Goal: Task Accomplishment & Management: Manage account settings

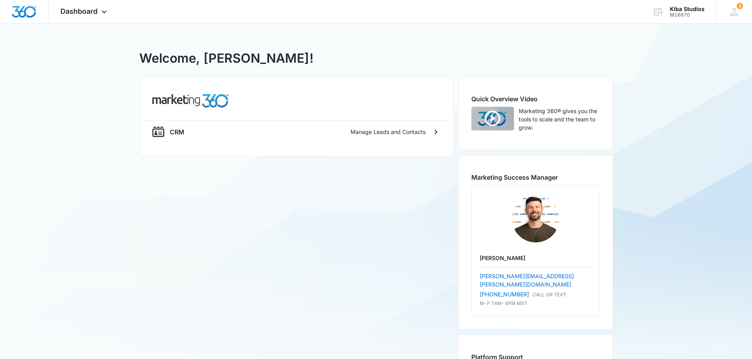
click at [319, 280] on div "CRM Manage Leads and Contacts" at bounding box center [296, 248] width 314 height 343
click at [163, 136] on img at bounding box center [158, 132] width 12 height 12
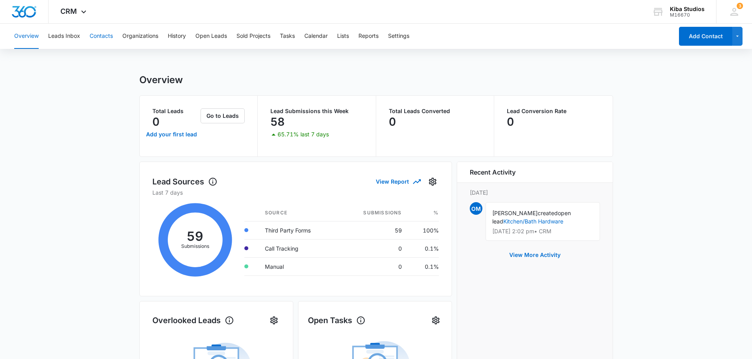
click at [95, 41] on button "Contacts" at bounding box center [101, 36] width 23 height 25
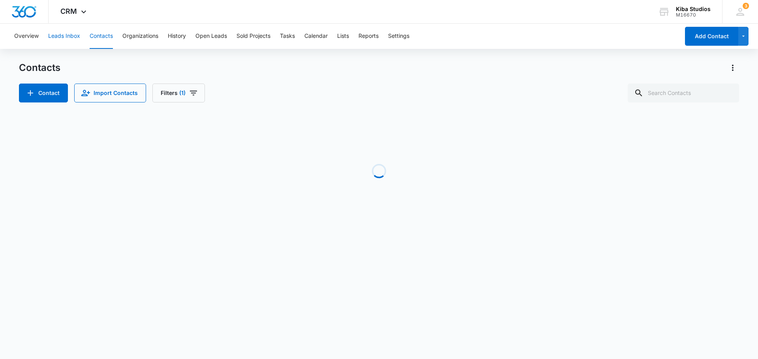
click at [68, 42] on button "Leads Inbox" at bounding box center [64, 36] width 32 height 25
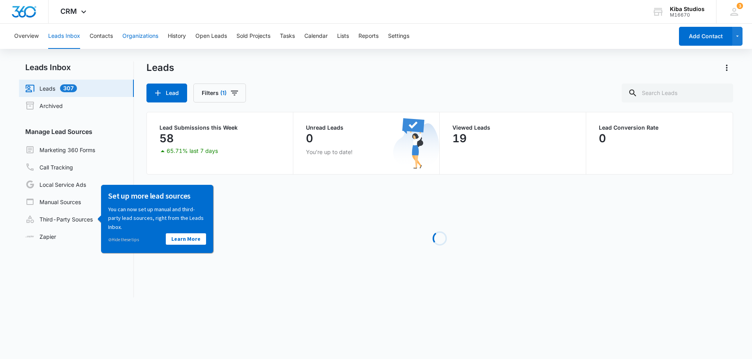
click at [129, 38] on button "Organizations" at bounding box center [140, 36] width 36 height 25
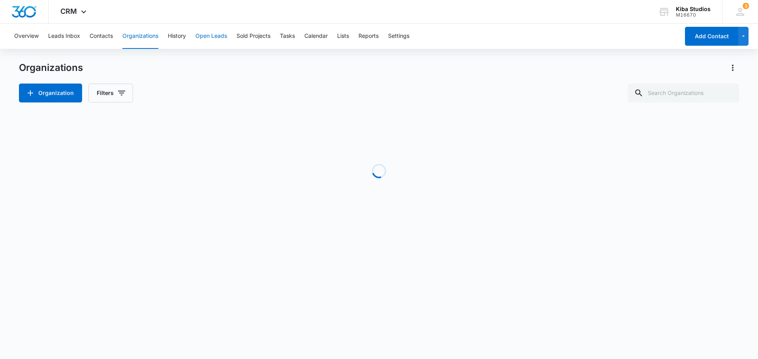
click at [200, 37] on button "Open Leads" at bounding box center [211, 36] width 32 height 25
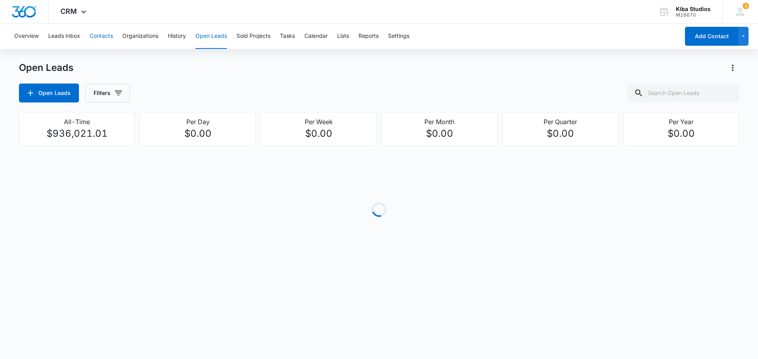
click at [100, 33] on button "Contacts" at bounding box center [101, 36] width 23 height 25
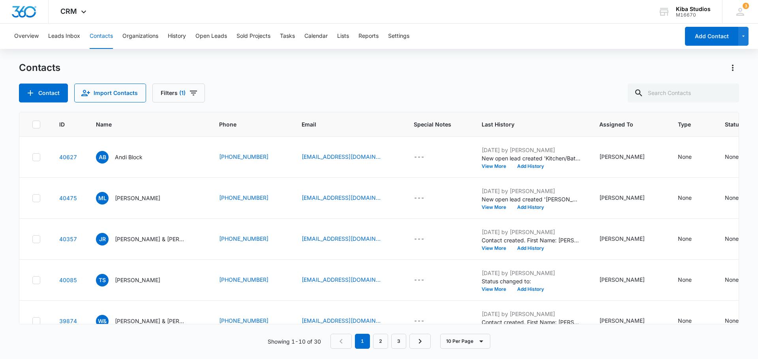
click at [359, 86] on div "Contact Import Contacts Filters (1)" at bounding box center [379, 93] width 720 height 19
click at [345, 158] on link "[EMAIL_ADDRESS][DOMAIN_NAME]" at bounding box center [340, 157] width 79 height 8
click at [741, 2] on div "3 OM [PERSON_NAME] [PERSON_NAME][EMAIL_ADDRESS][DOMAIN_NAME] My Profile 3 Notif…" at bounding box center [740, 11] width 36 height 23
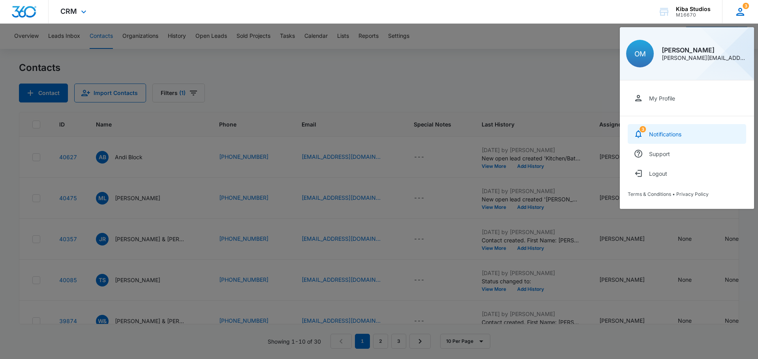
click at [674, 132] on div "Notifications" at bounding box center [665, 134] width 32 height 7
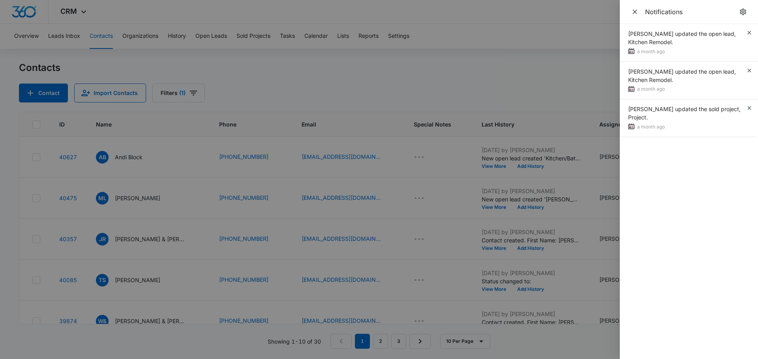
click at [522, 89] on div at bounding box center [379, 179] width 758 height 359
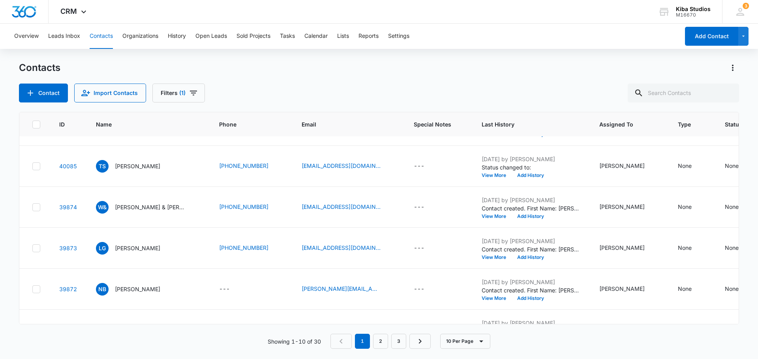
scroll to position [118, 0]
